Goal: Task Accomplishment & Management: Use online tool/utility

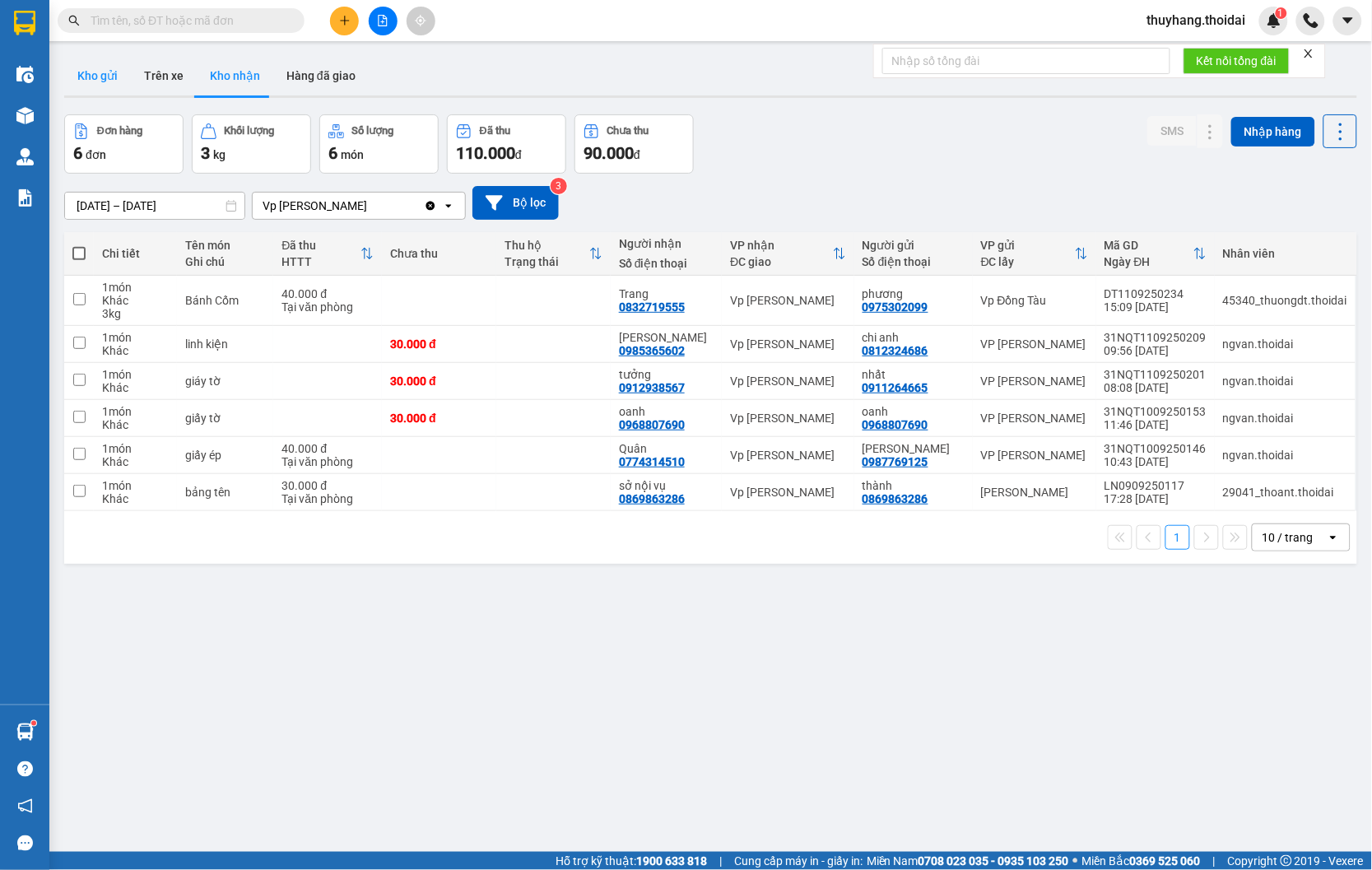
click at [106, 72] on button "Kho gửi" at bounding box center [97, 76] width 66 height 39
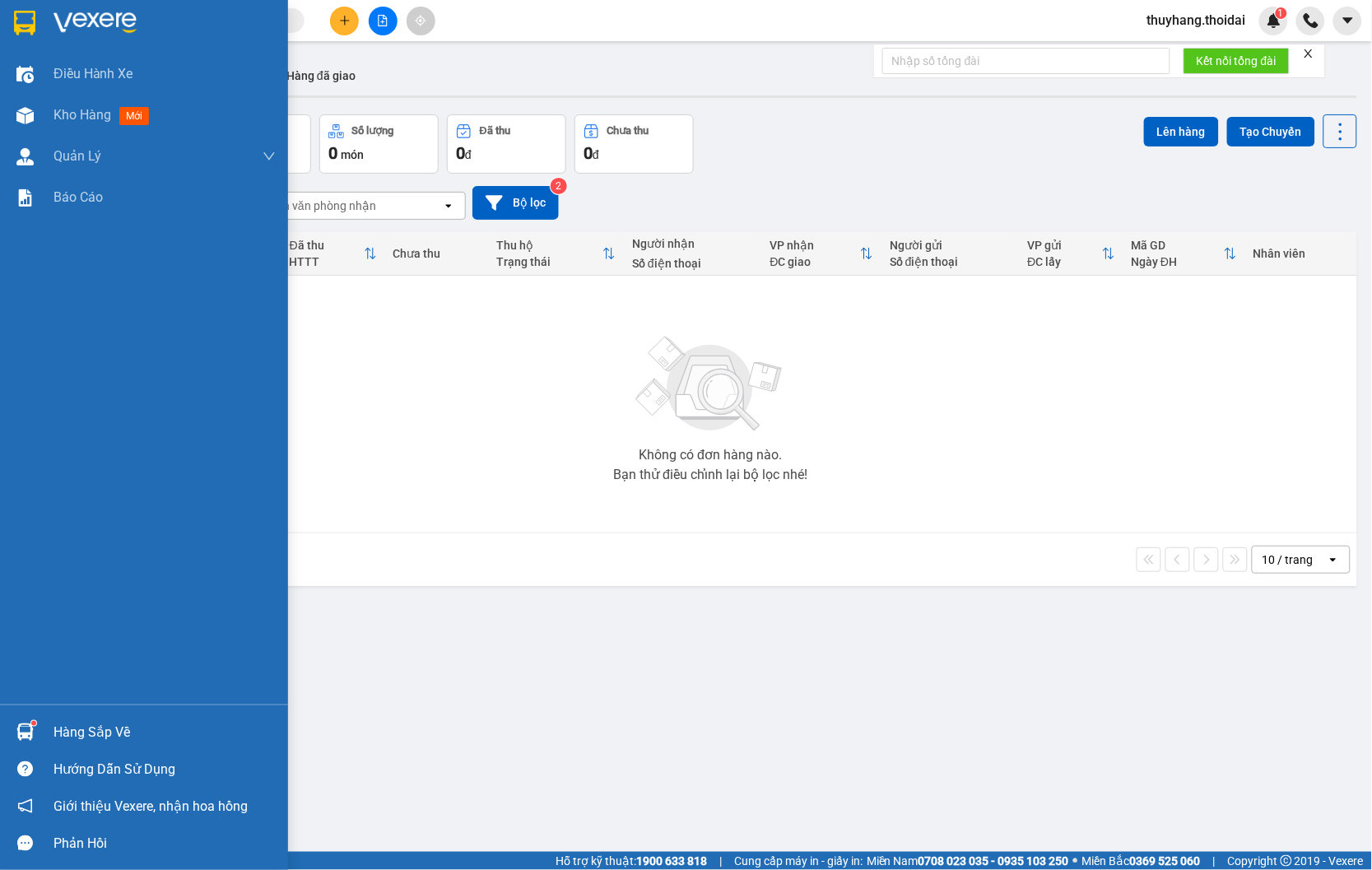
click at [45, 724] on div "Hàng sắp về" at bounding box center [144, 731] width 288 height 37
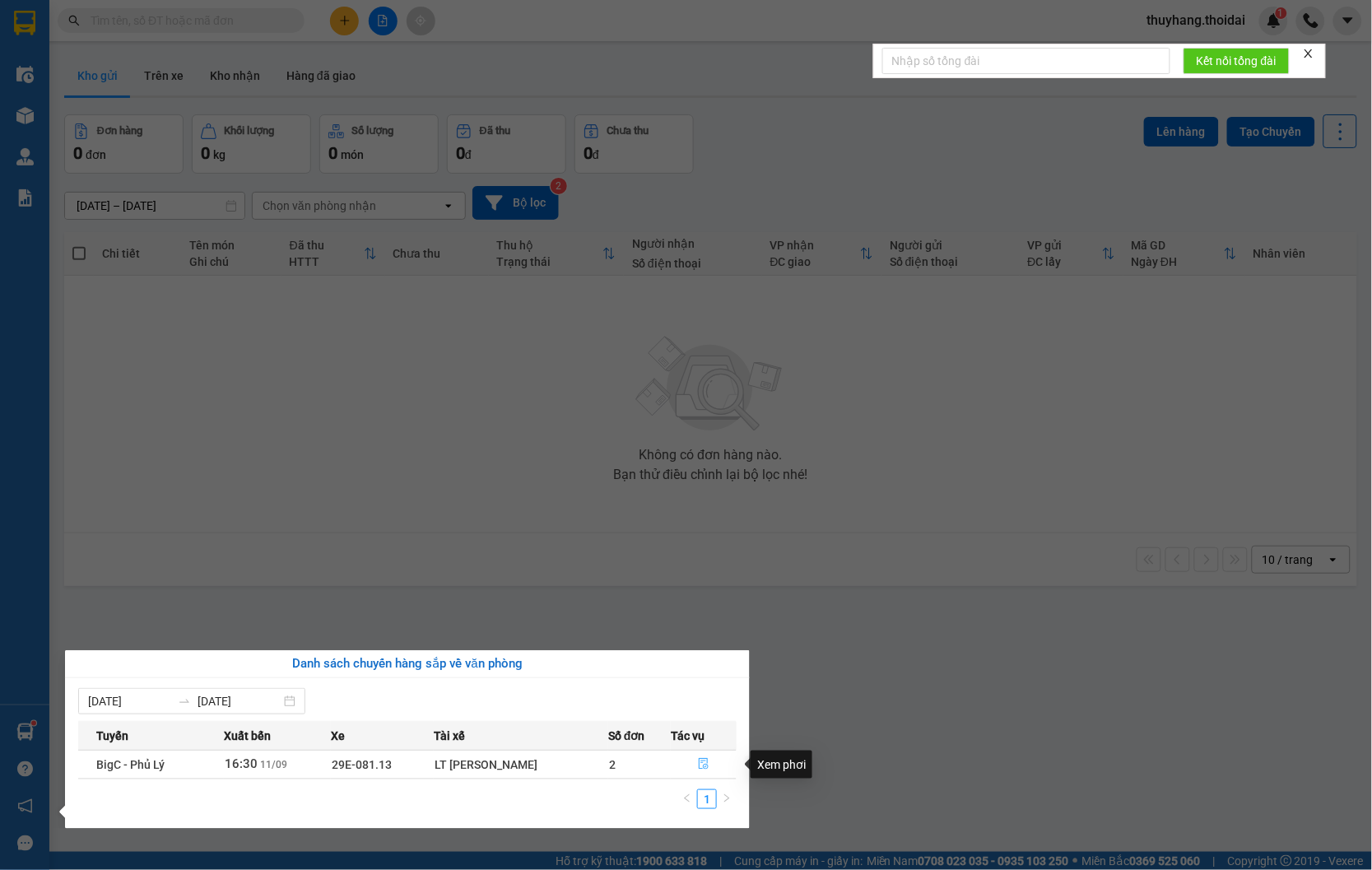
click at [698, 762] on icon "file-done" at bounding box center [704, 763] width 12 height 12
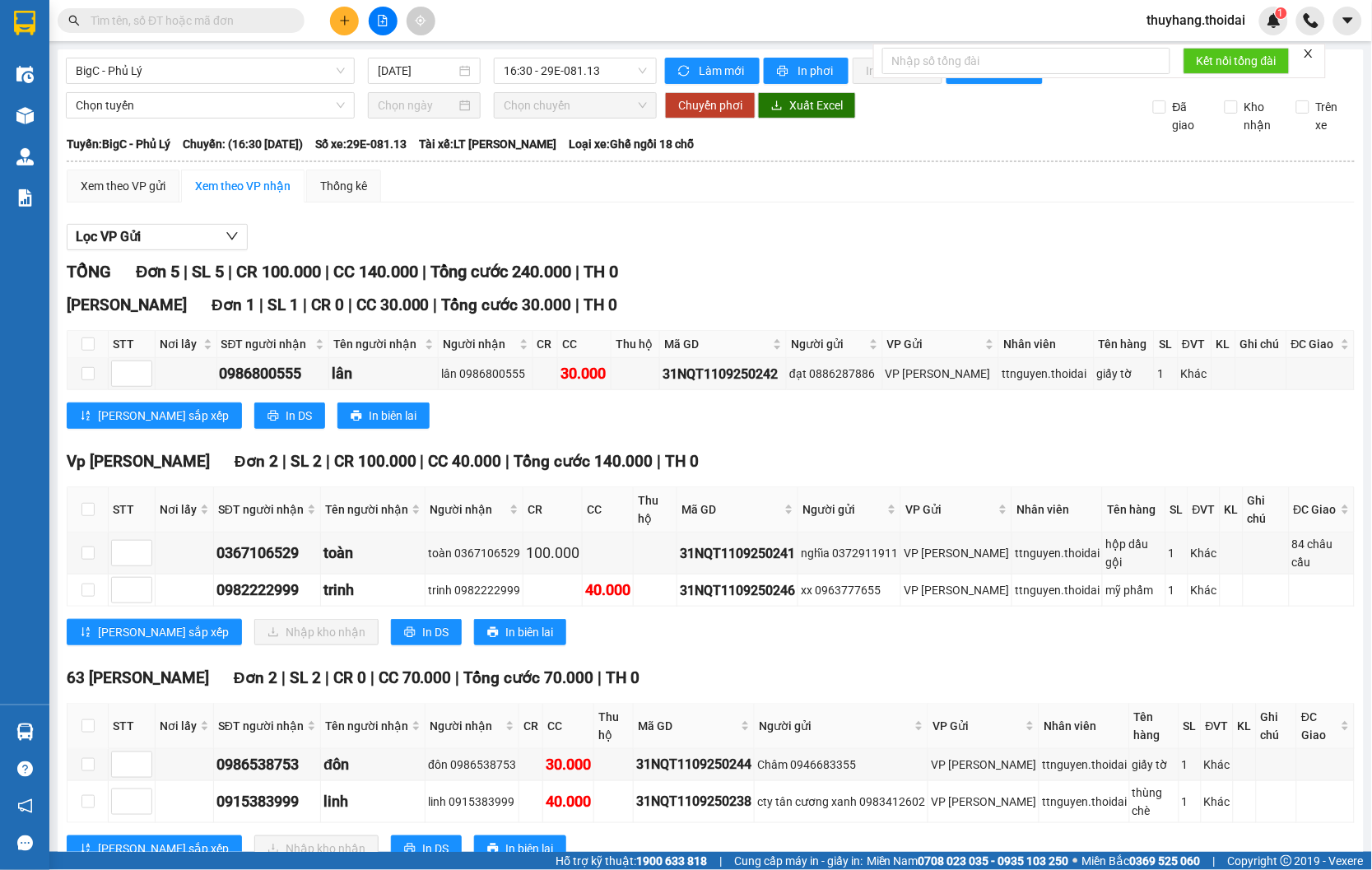
scroll to position [71, 0]
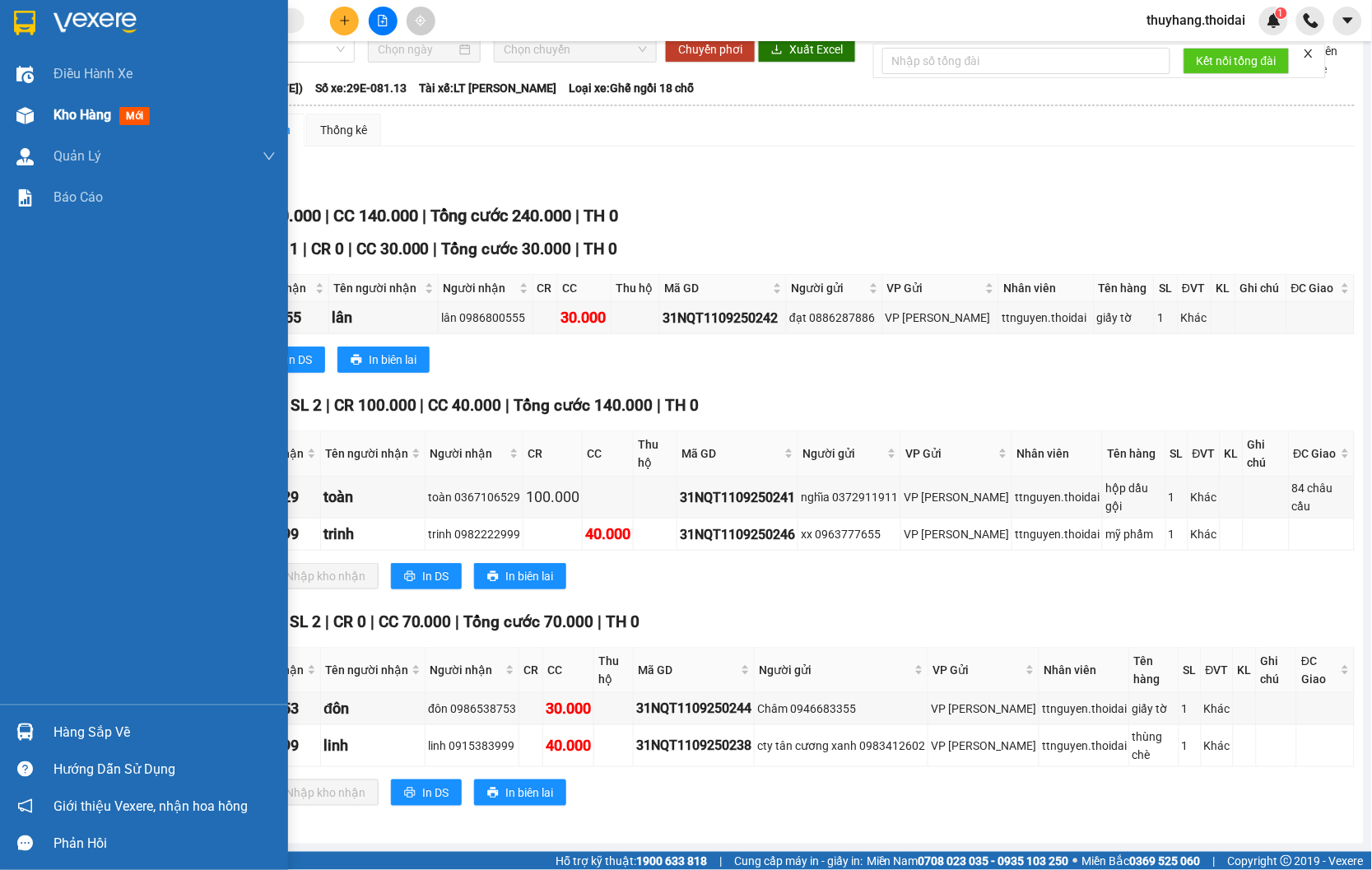
click at [66, 119] on span "Kho hàng" at bounding box center [83, 115] width 58 height 15
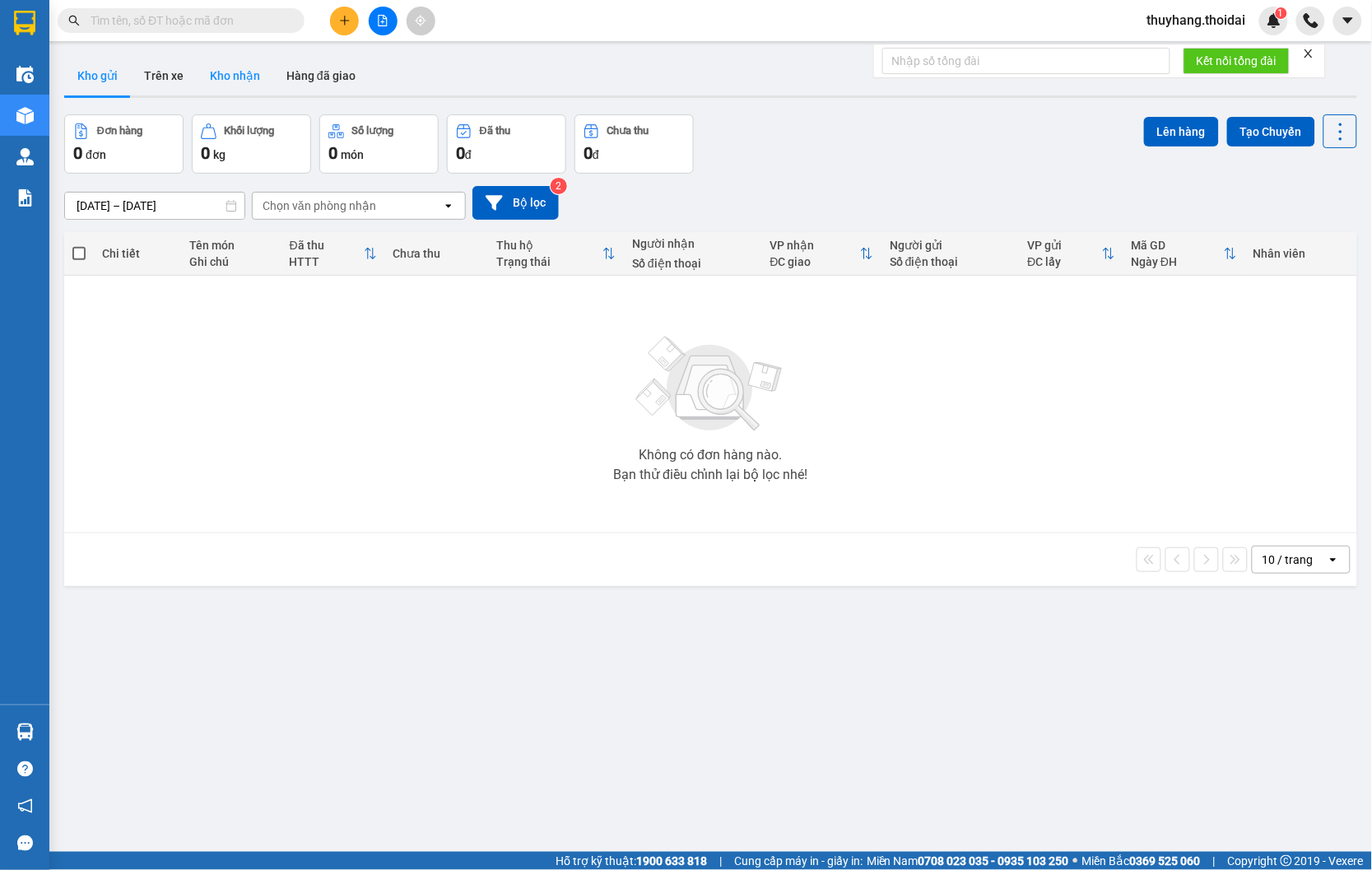
click at [239, 70] on button "Kho nhận" at bounding box center [235, 76] width 77 height 39
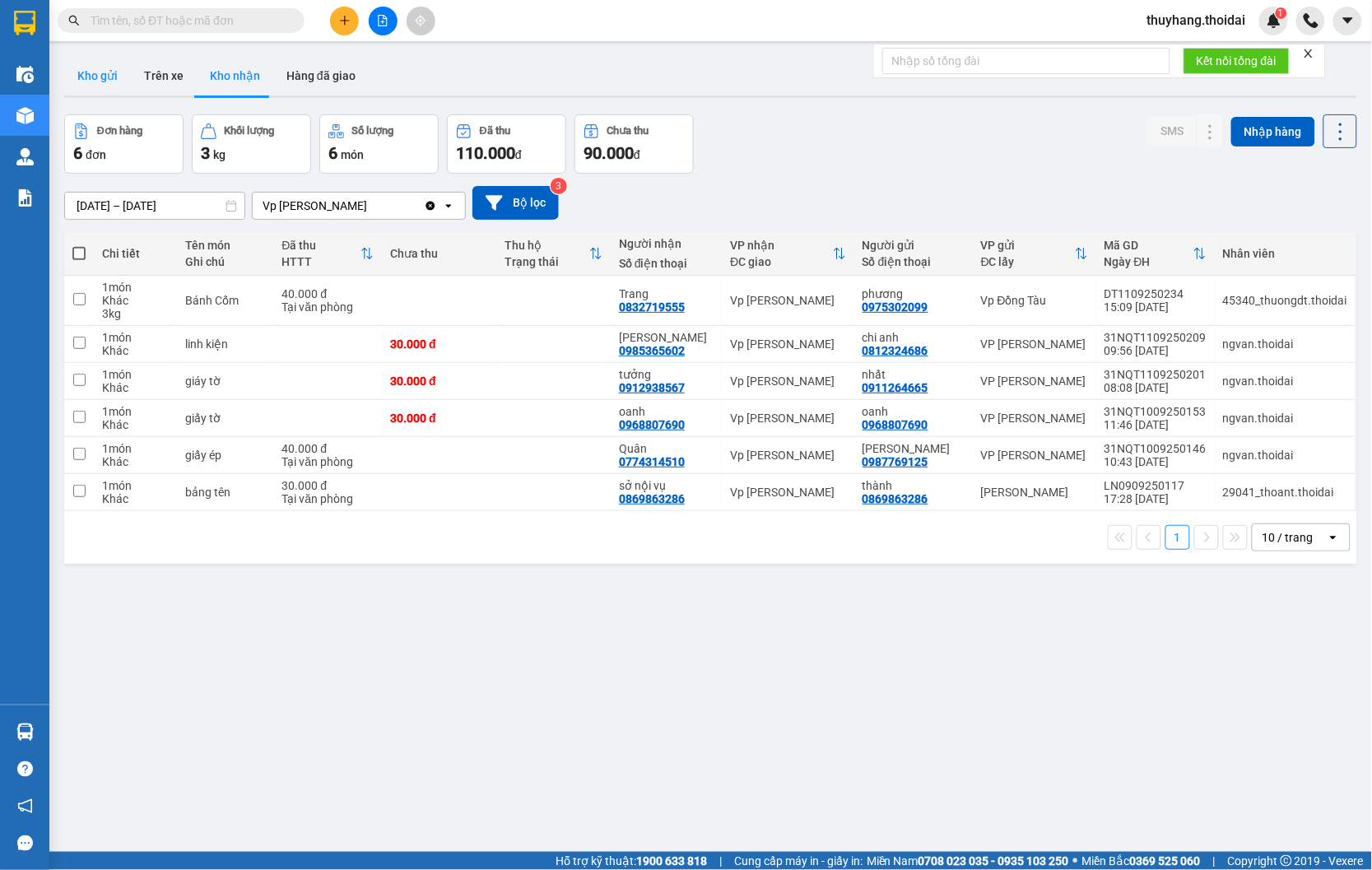
click at [94, 71] on button "Kho gửi" at bounding box center [97, 76] width 66 height 39
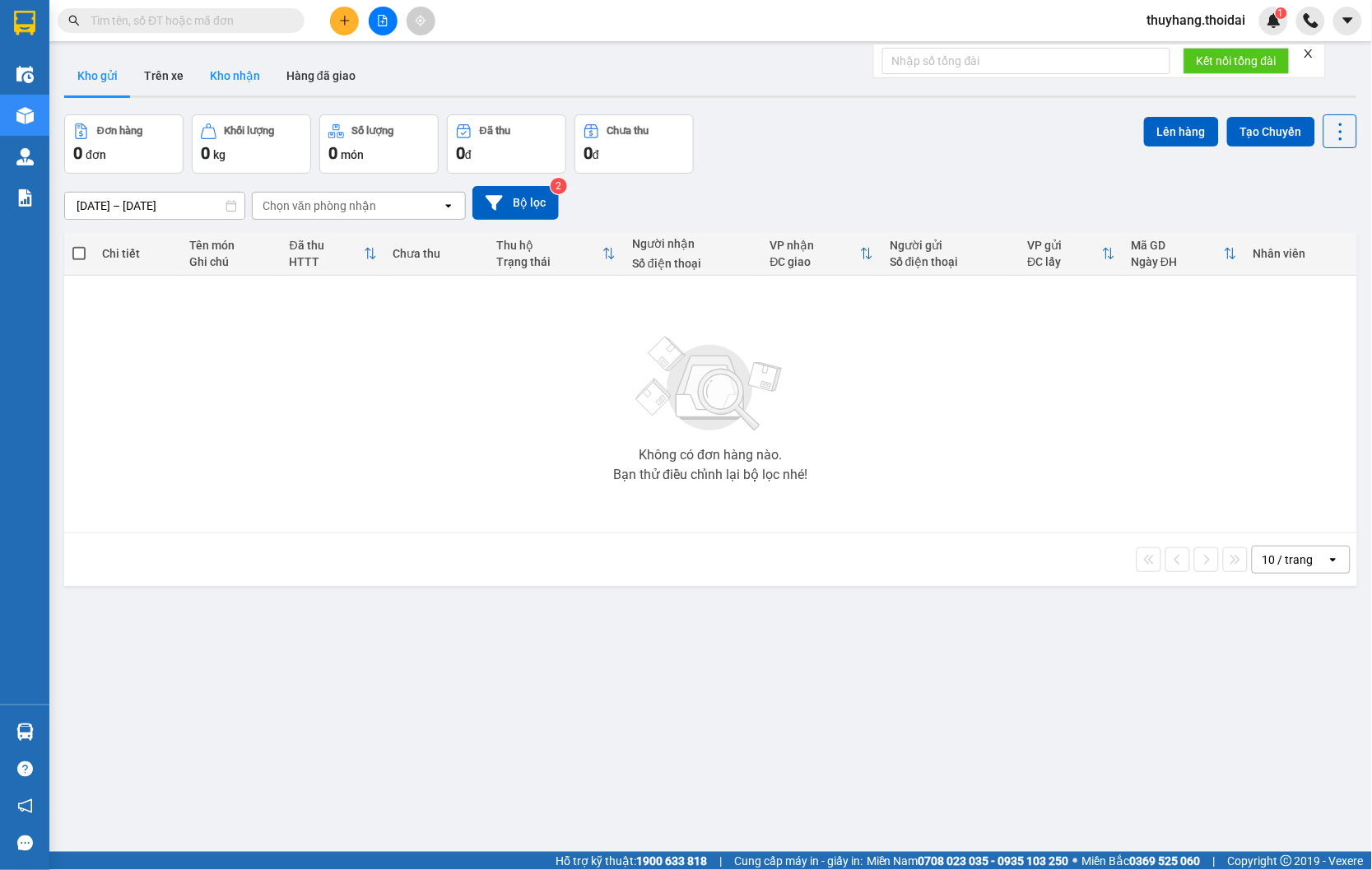
click at [237, 75] on button "Kho nhận" at bounding box center [235, 76] width 77 height 39
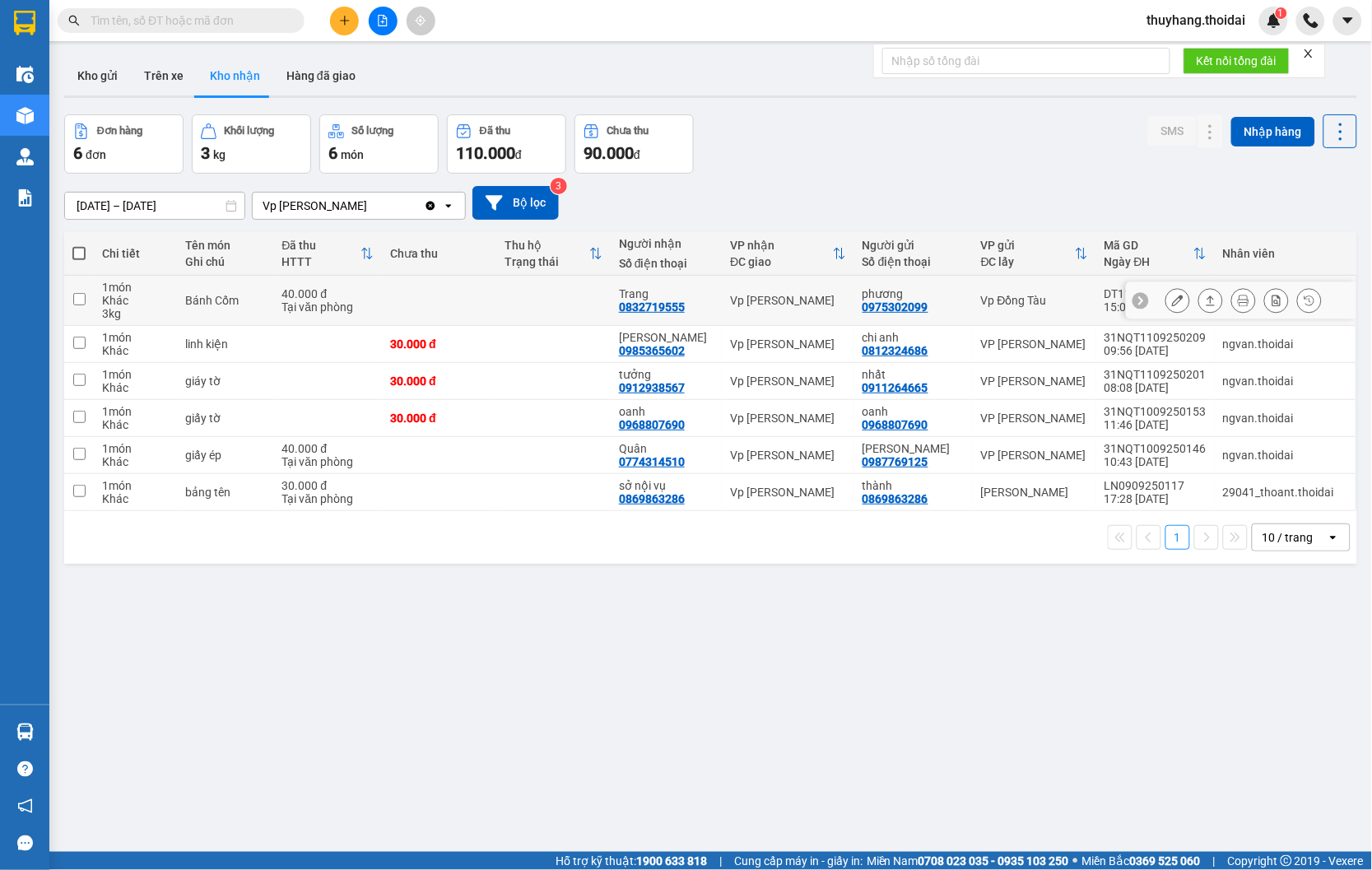
click at [810, 302] on div "Vp [PERSON_NAME]" at bounding box center [787, 300] width 116 height 13
checkbox input "true"
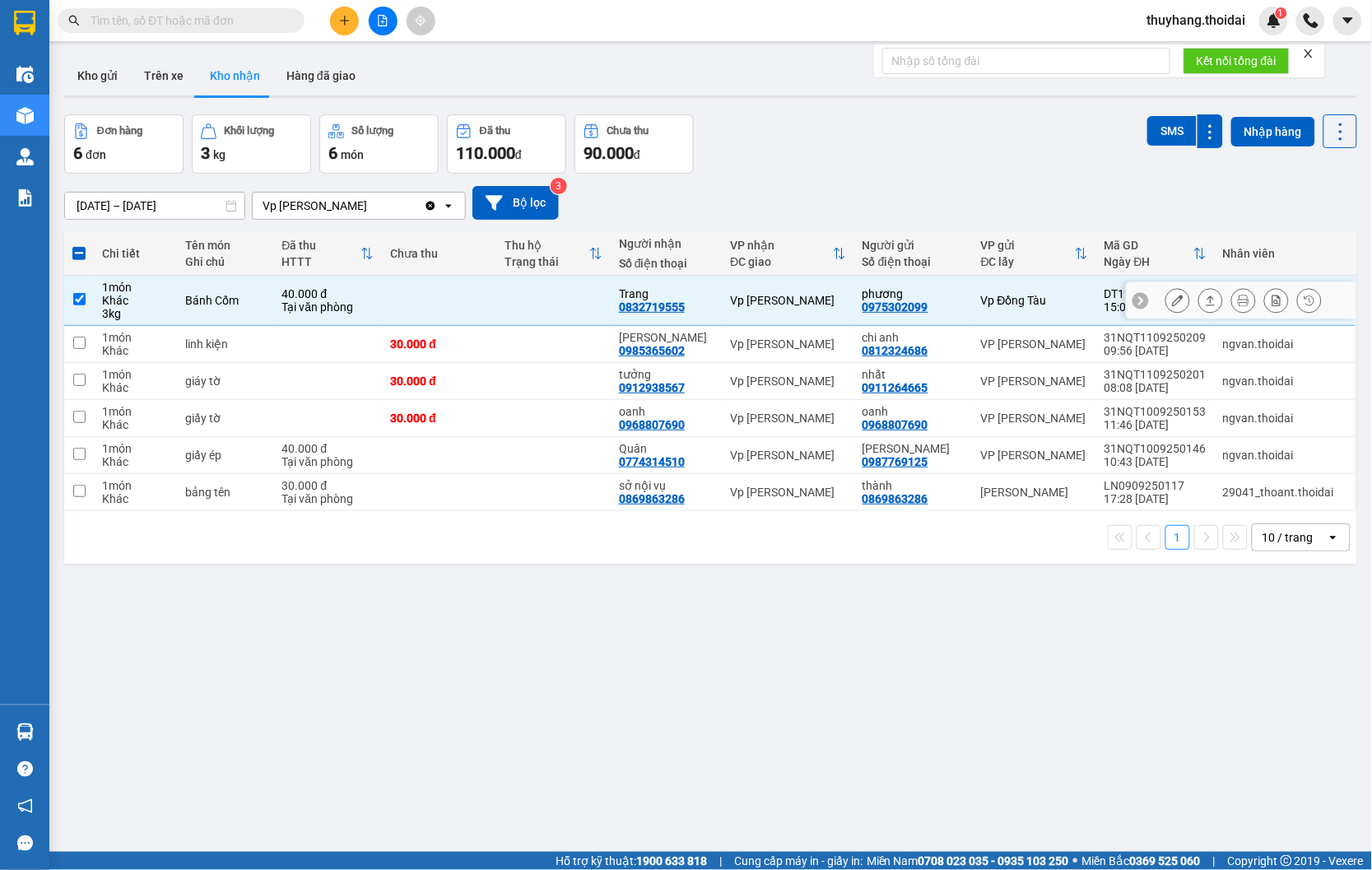
click at [1172, 299] on icon at bounding box center [1178, 301] width 12 height 12
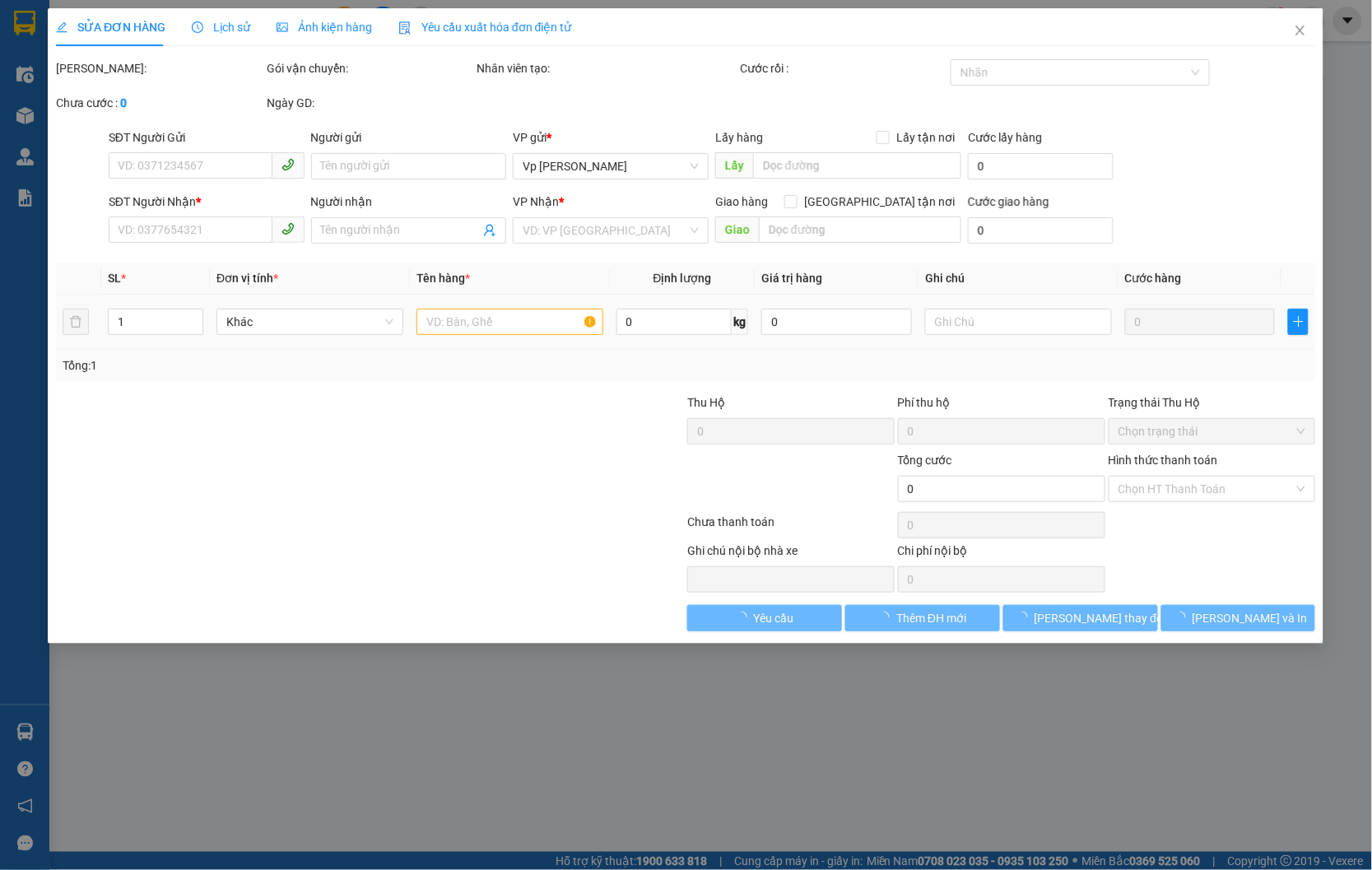
type input "0975302099"
type input "phương"
type input "0832719555"
type input "Trang"
type input "40.000"
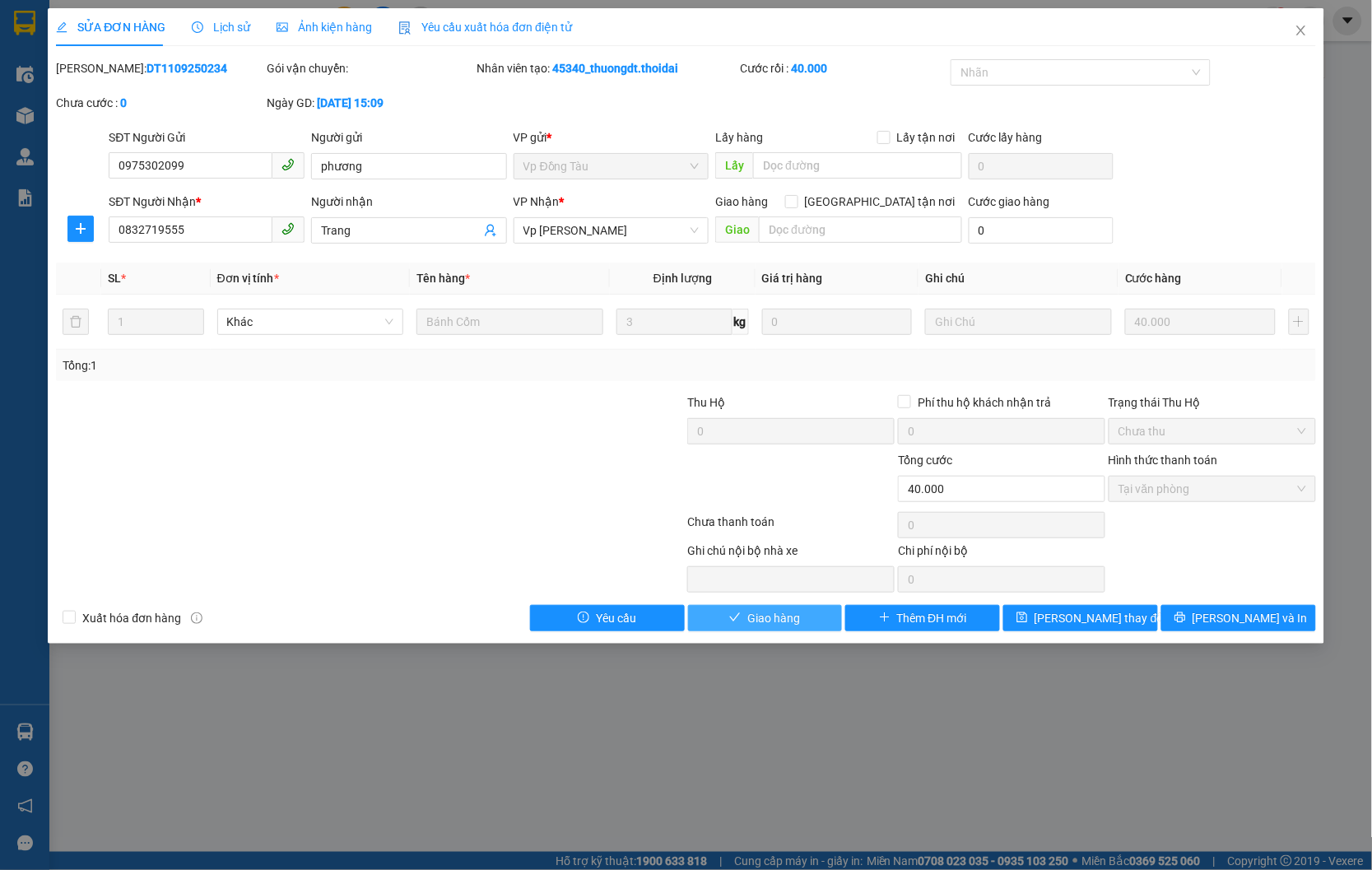
drag, startPoint x: 758, startPoint y: 613, endPoint x: 1032, endPoint y: 418, distance: 336.3
click at [759, 613] on span "Giao hàng" at bounding box center [774, 618] width 53 height 18
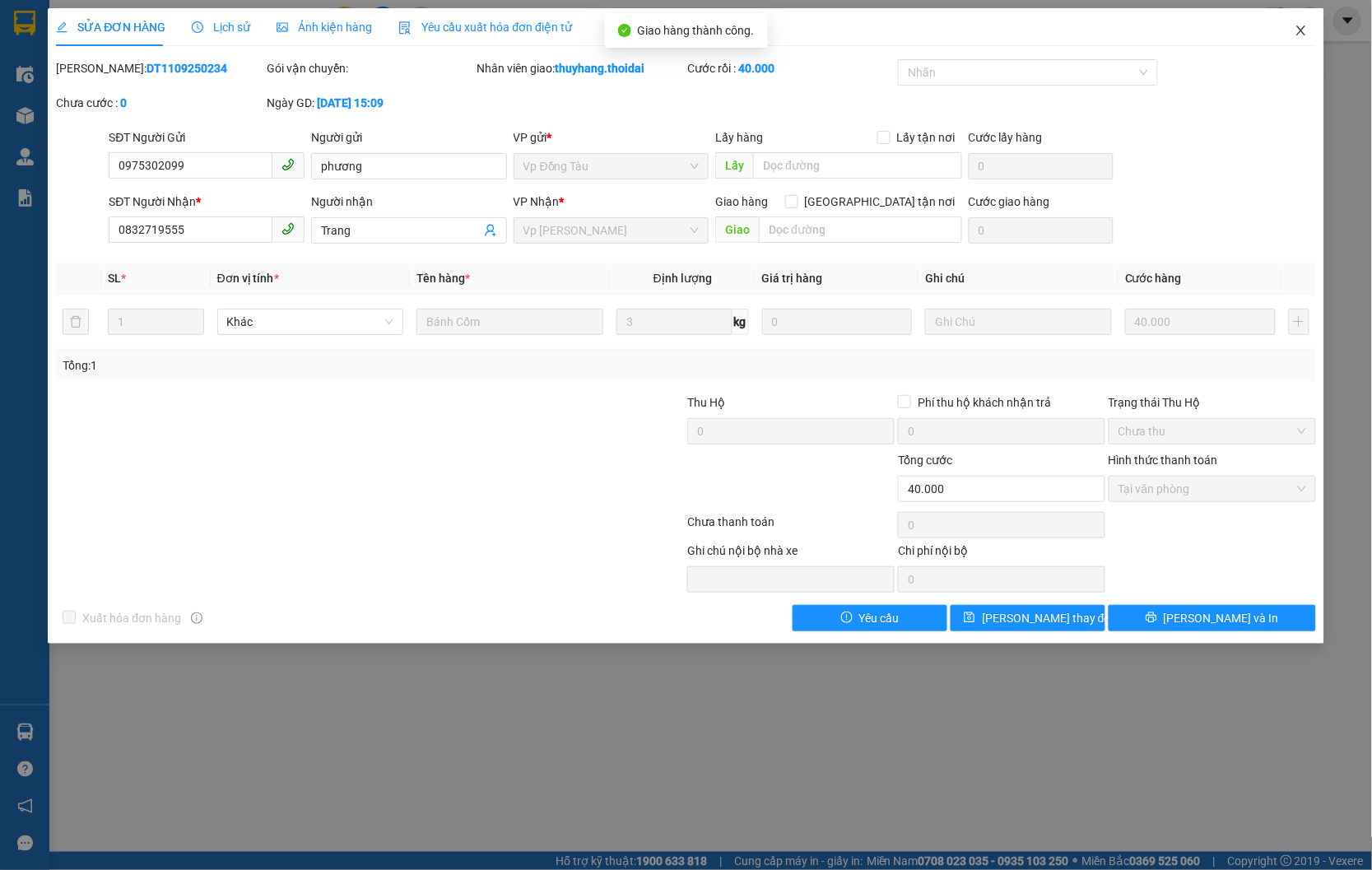
click at [1299, 36] on icon "close" at bounding box center [1300, 30] width 13 height 13
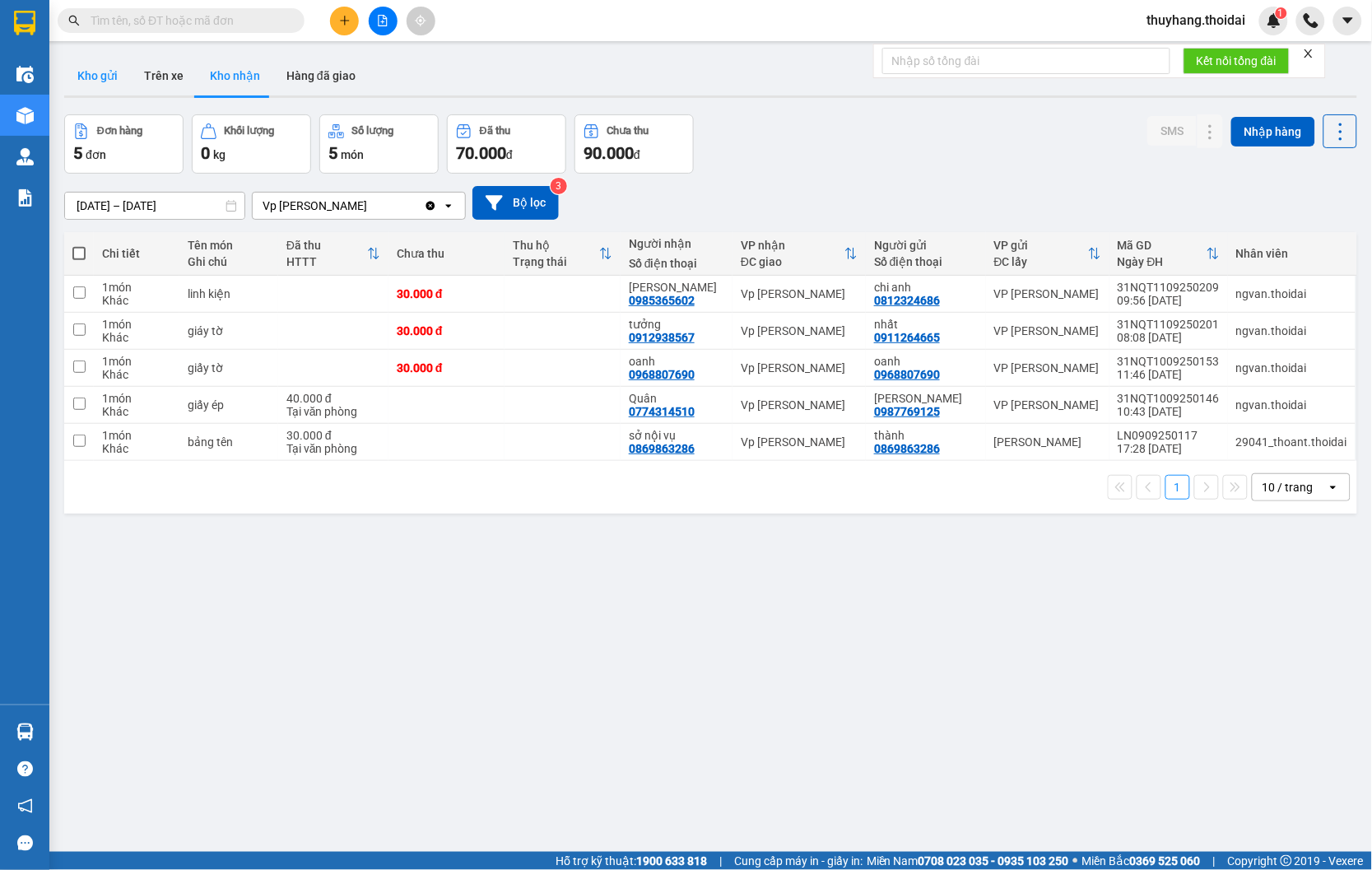
click at [89, 67] on button "Kho gửi" at bounding box center [97, 76] width 66 height 39
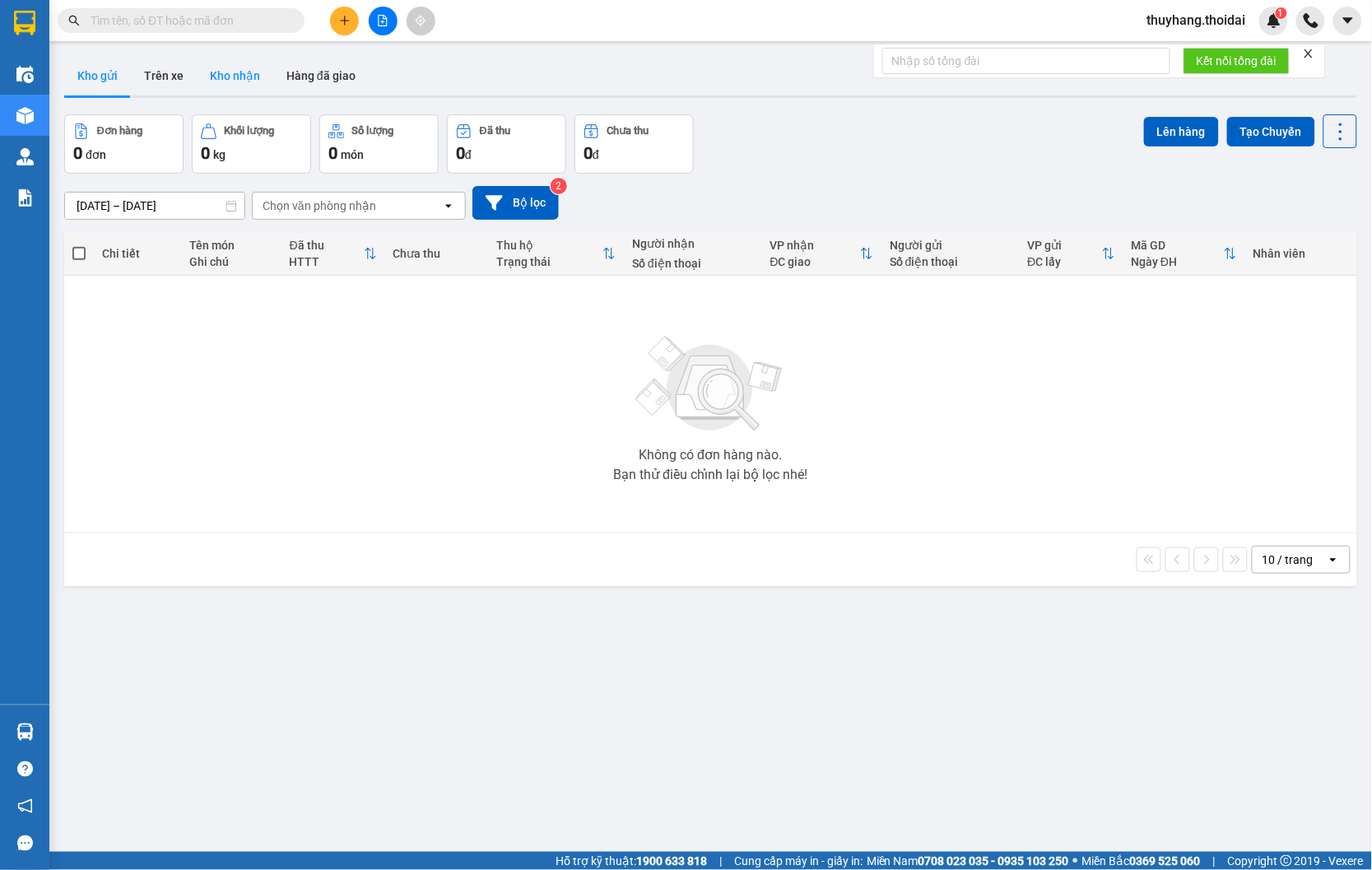
click at [251, 61] on button "Kho nhận" at bounding box center [235, 76] width 77 height 39
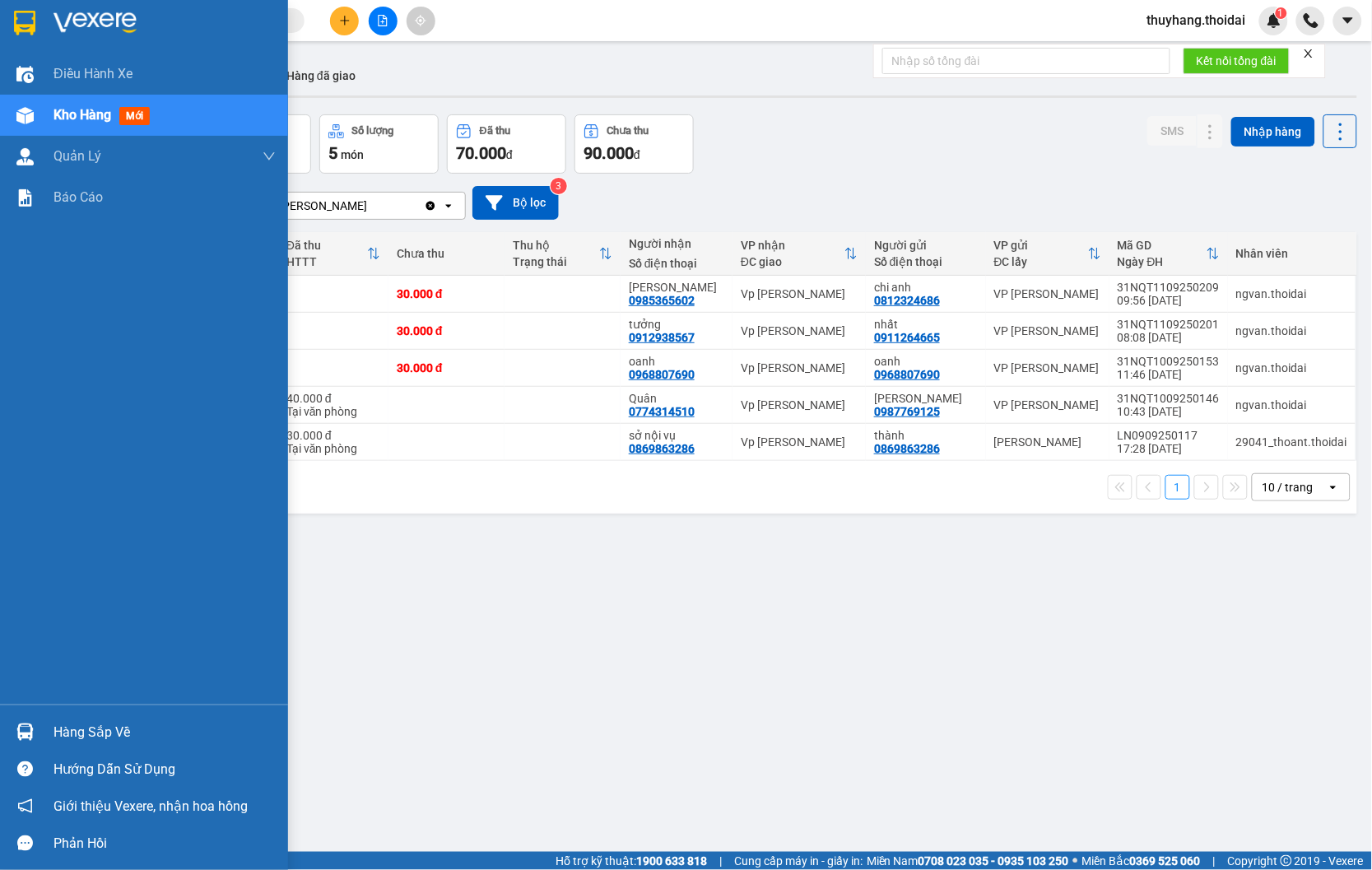
click at [51, 727] on div "Hàng sắp về" at bounding box center [144, 731] width 288 height 37
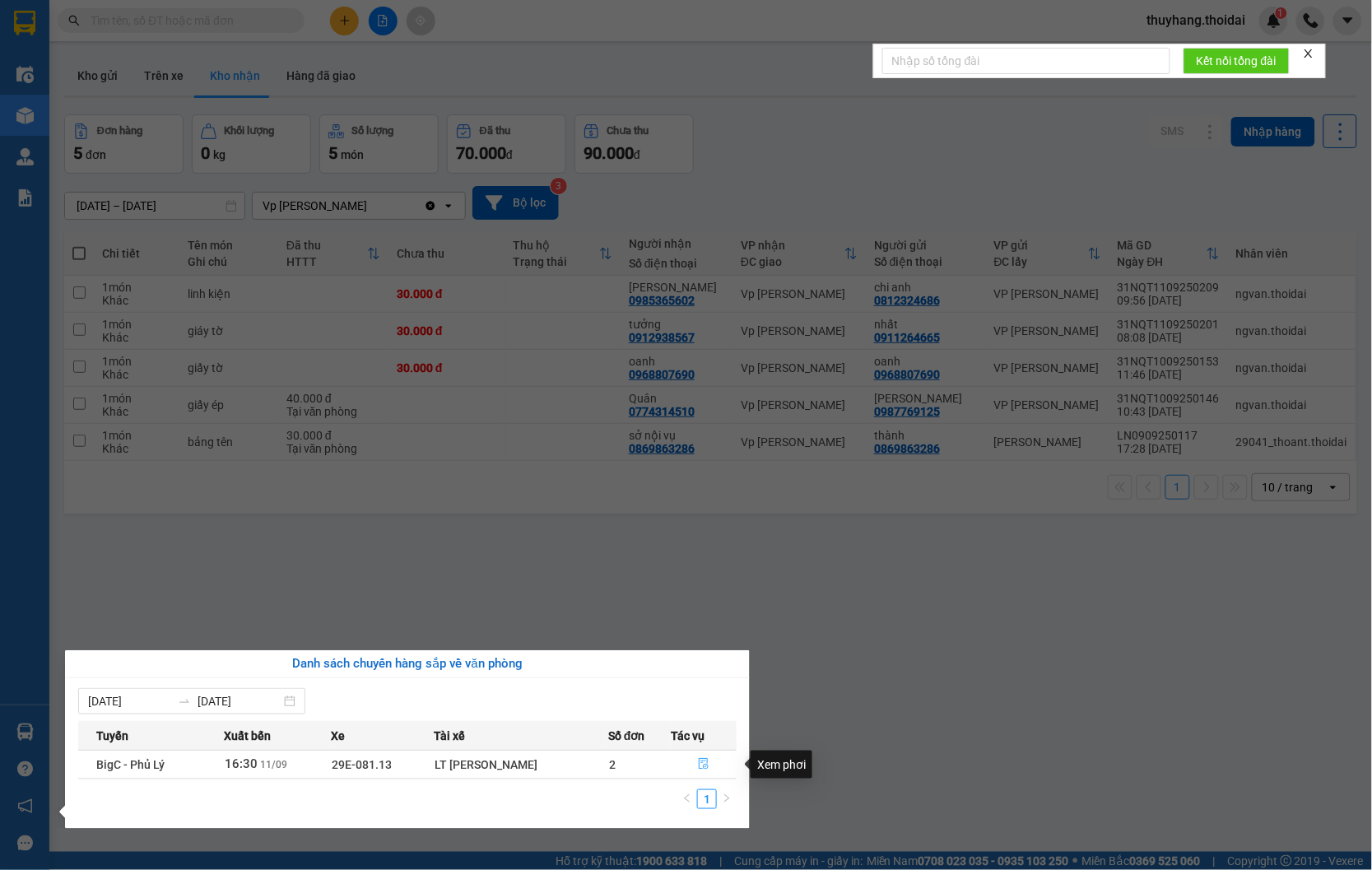
click at [708, 760] on icon "file-done" at bounding box center [704, 763] width 12 height 12
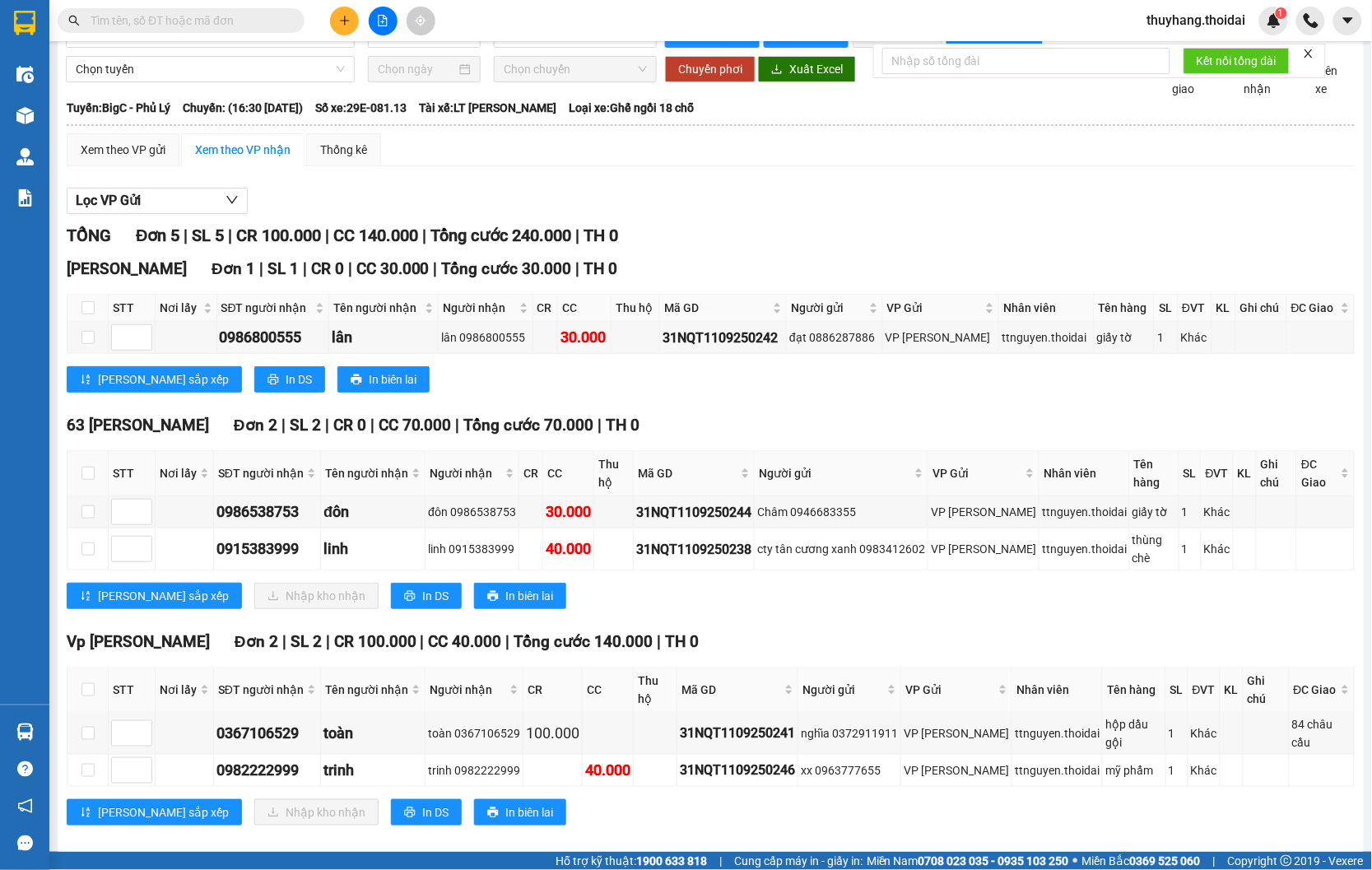
scroll to position [71, 0]
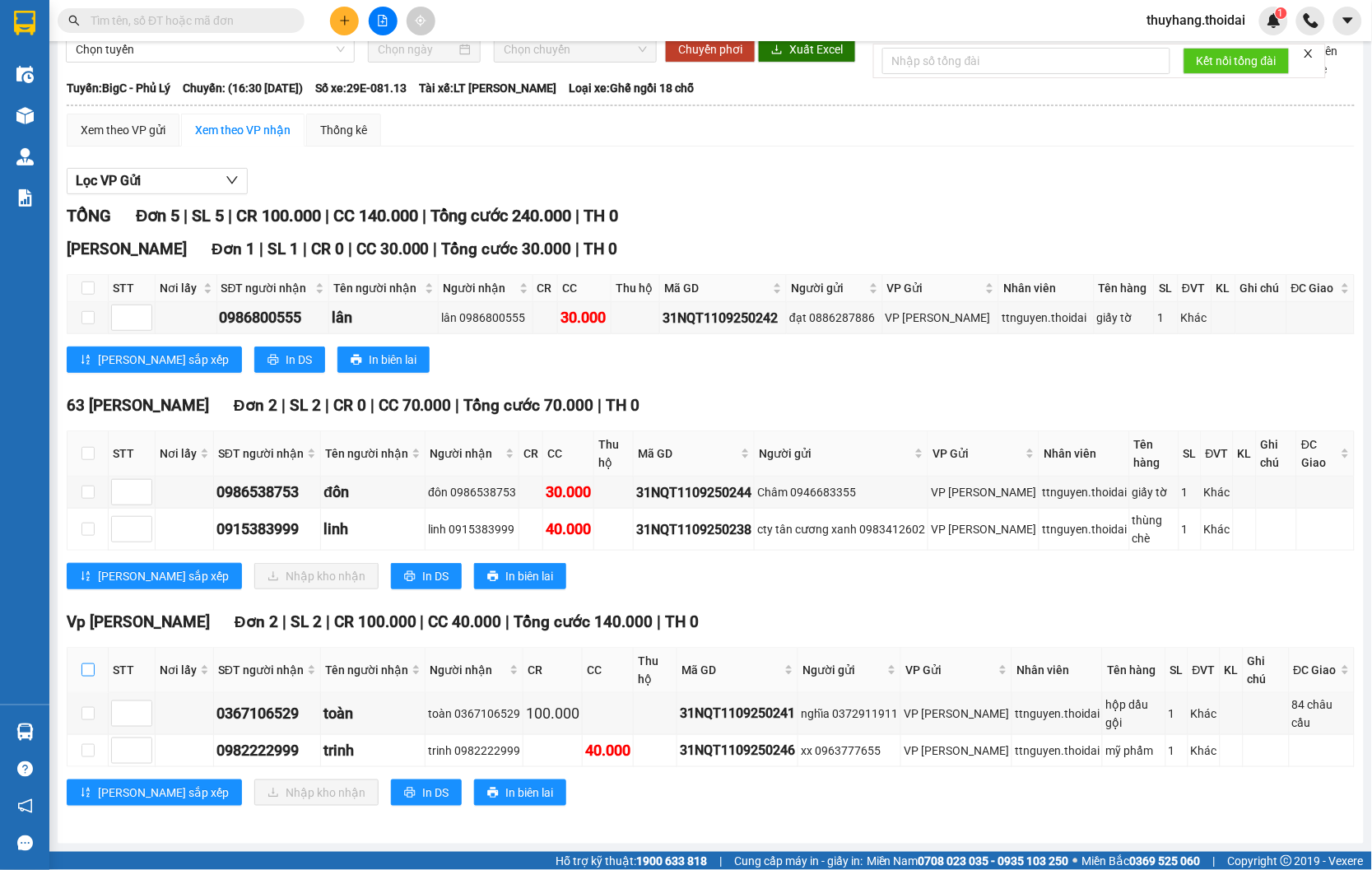
click at [87, 666] on input "checkbox" at bounding box center [88, 669] width 13 height 13
checkbox input "true"
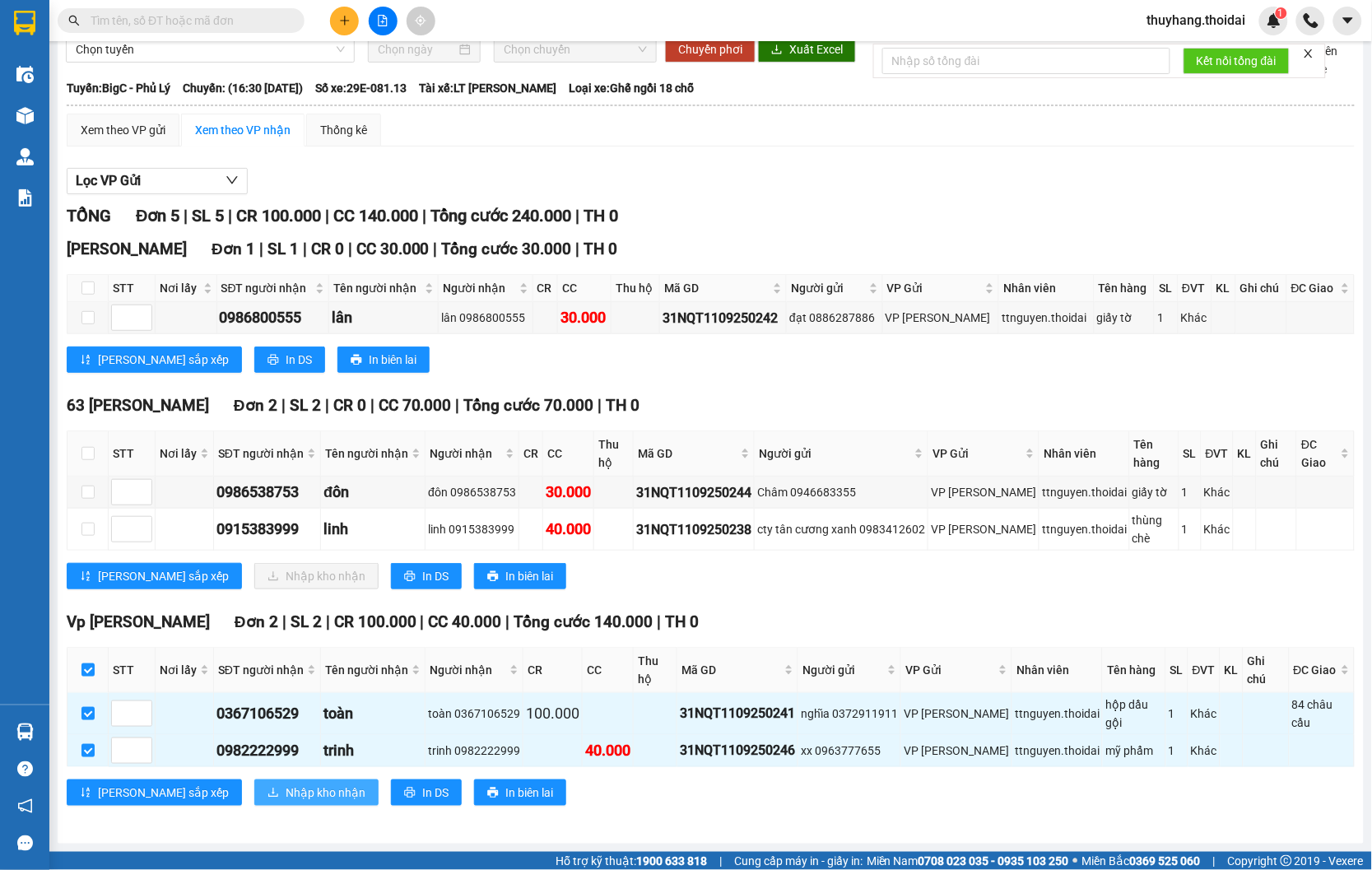
click at [285, 786] on span "Nhập kho nhận" at bounding box center [326, 792] width 80 height 18
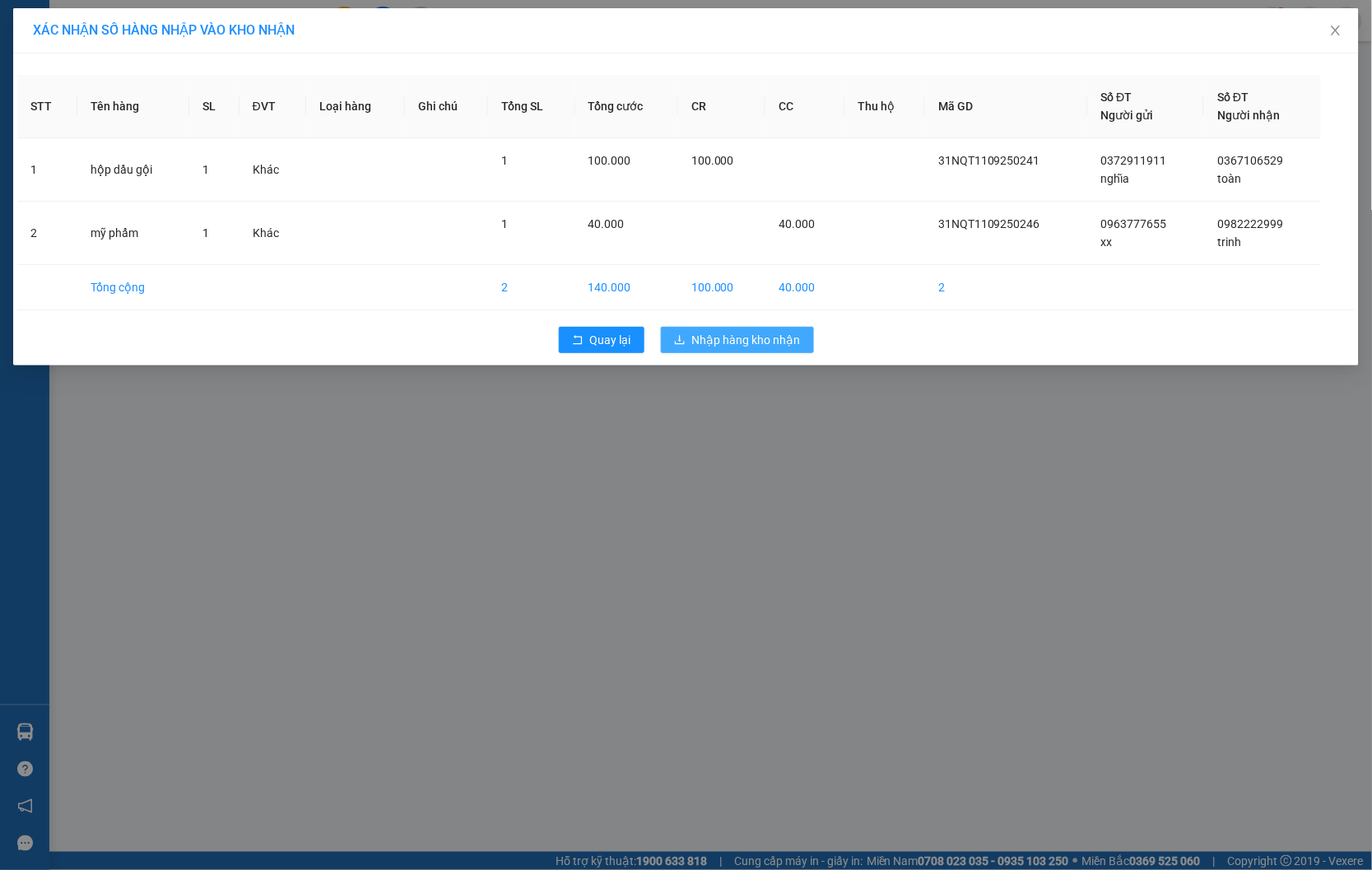
click at [768, 343] on span "Nhập hàng kho nhận" at bounding box center [746, 339] width 108 height 18
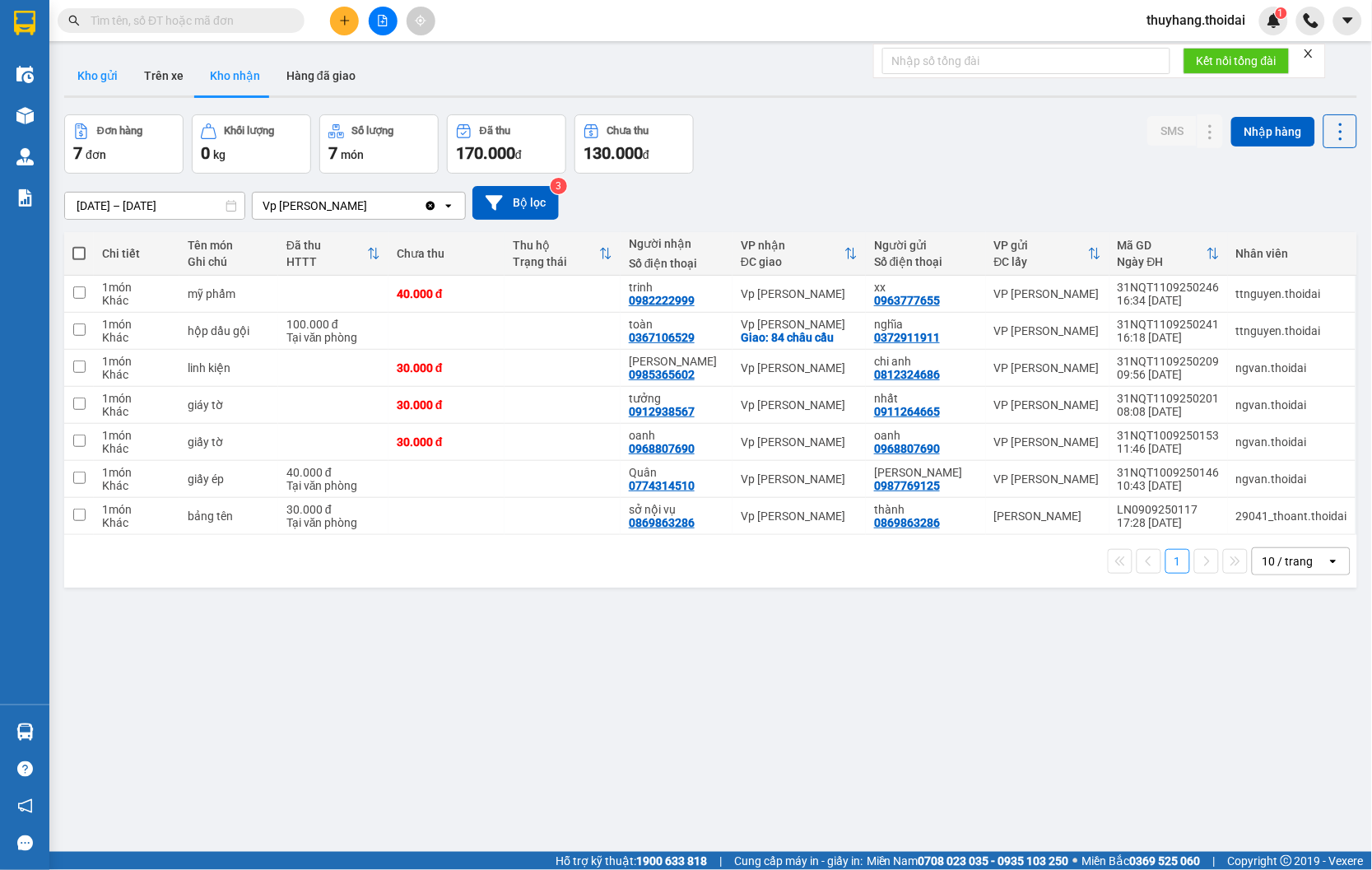
click at [101, 84] on button "Kho gửi" at bounding box center [97, 76] width 66 height 39
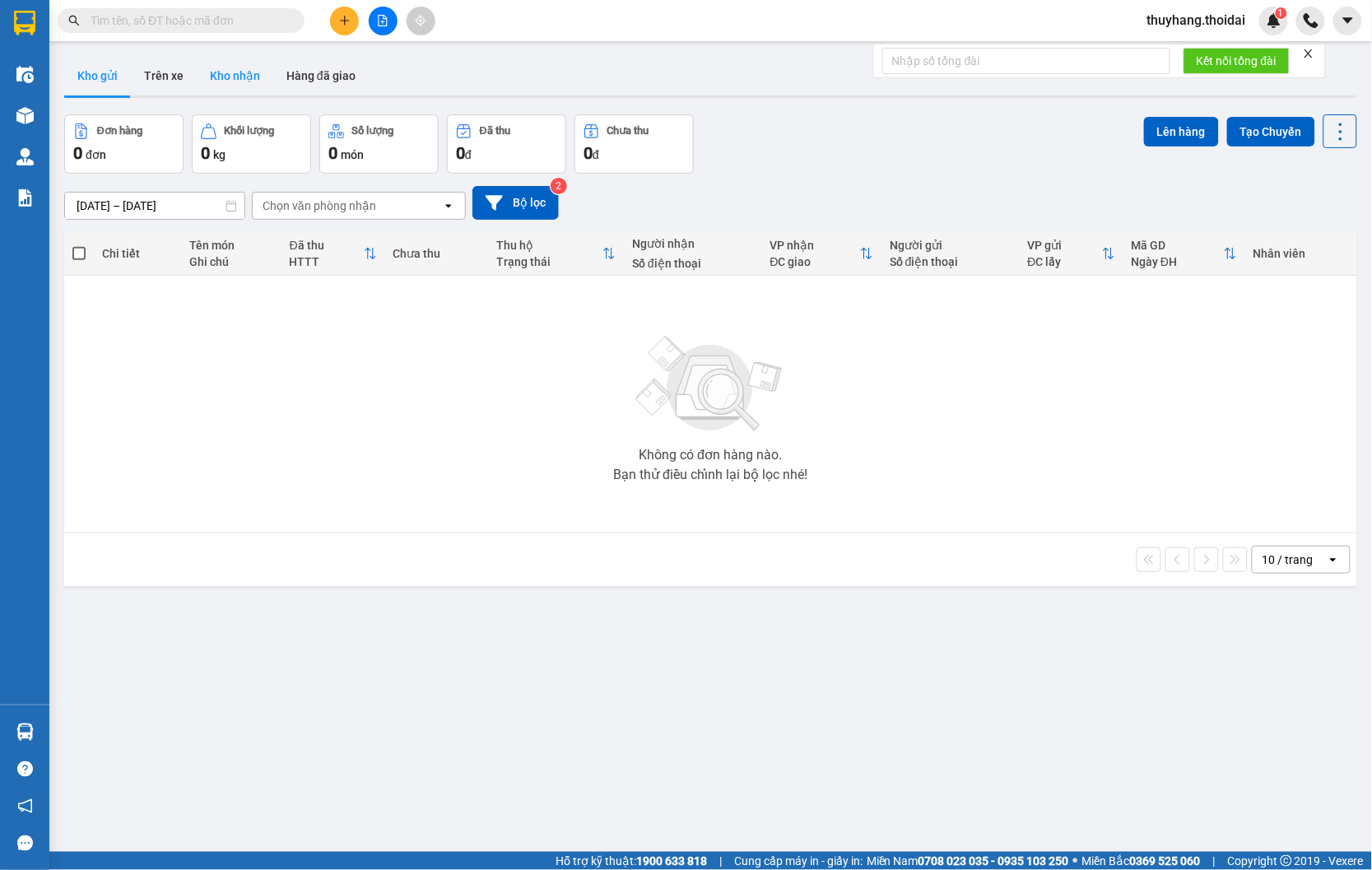
click at [217, 87] on button "Kho nhận" at bounding box center [235, 76] width 77 height 39
